Goal: Task Accomplishment & Management: Use online tool/utility

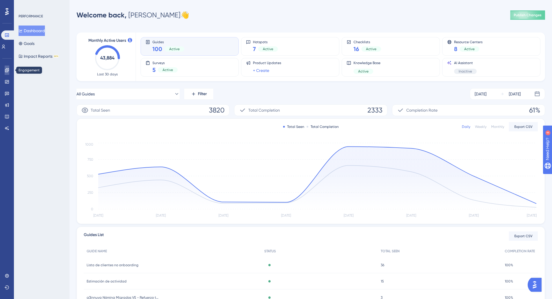
click at [6, 72] on icon at bounding box center [7, 70] width 4 height 4
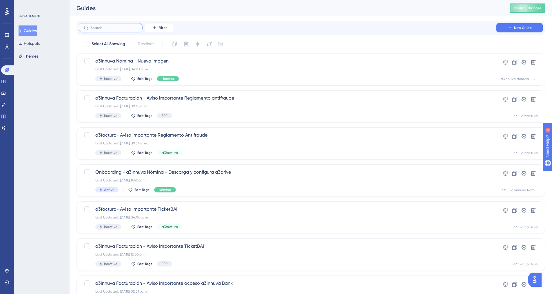
click at [116, 27] on input "text" at bounding box center [114, 28] width 47 height 4
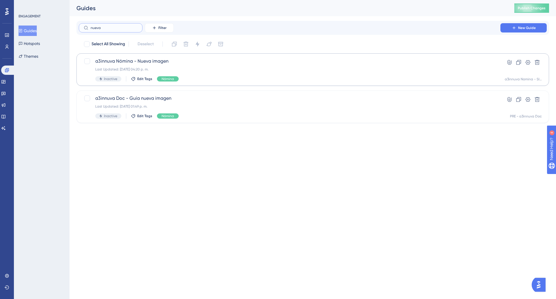
type input "nueva"
click at [138, 63] on span "a3innuva Nómina - Nueva imagen" at bounding box center [289, 61] width 389 height 7
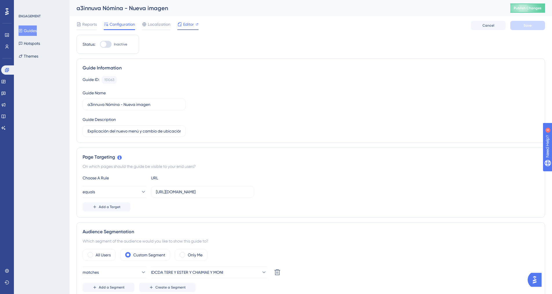
click at [188, 26] on span "Editor" at bounding box center [188, 24] width 11 height 7
